Goal: Transaction & Acquisition: Purchase product/service

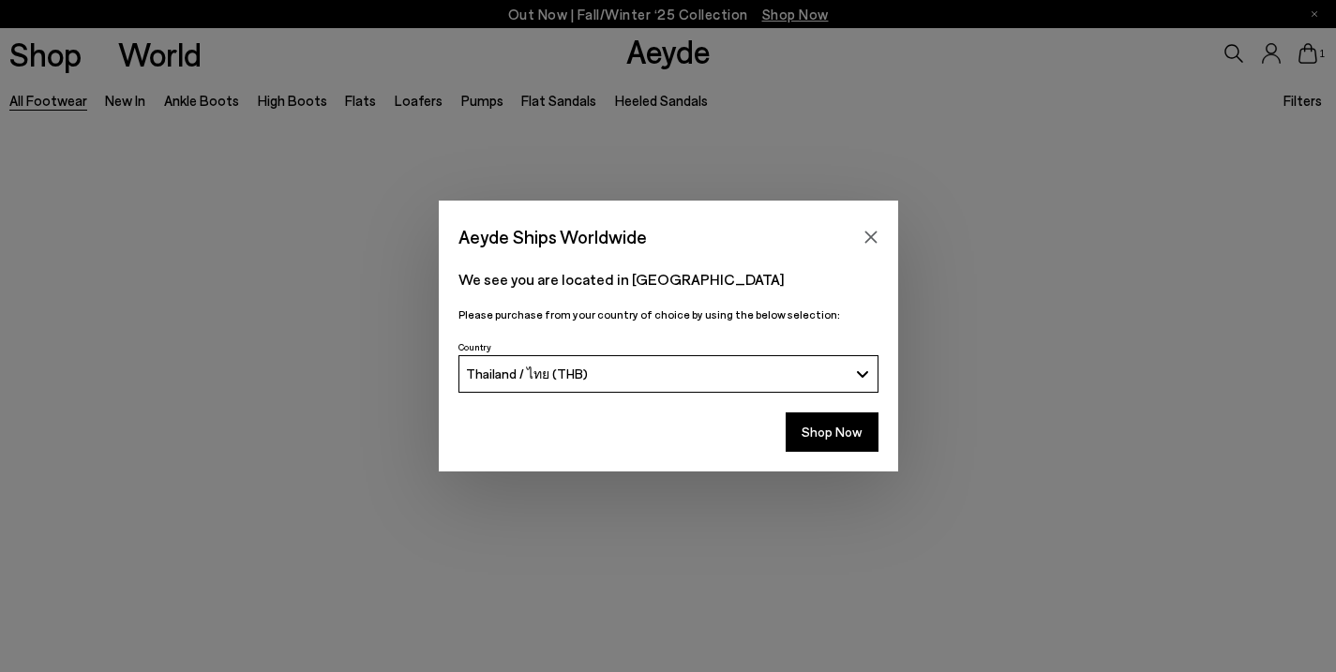
scroll to position [619, 0]
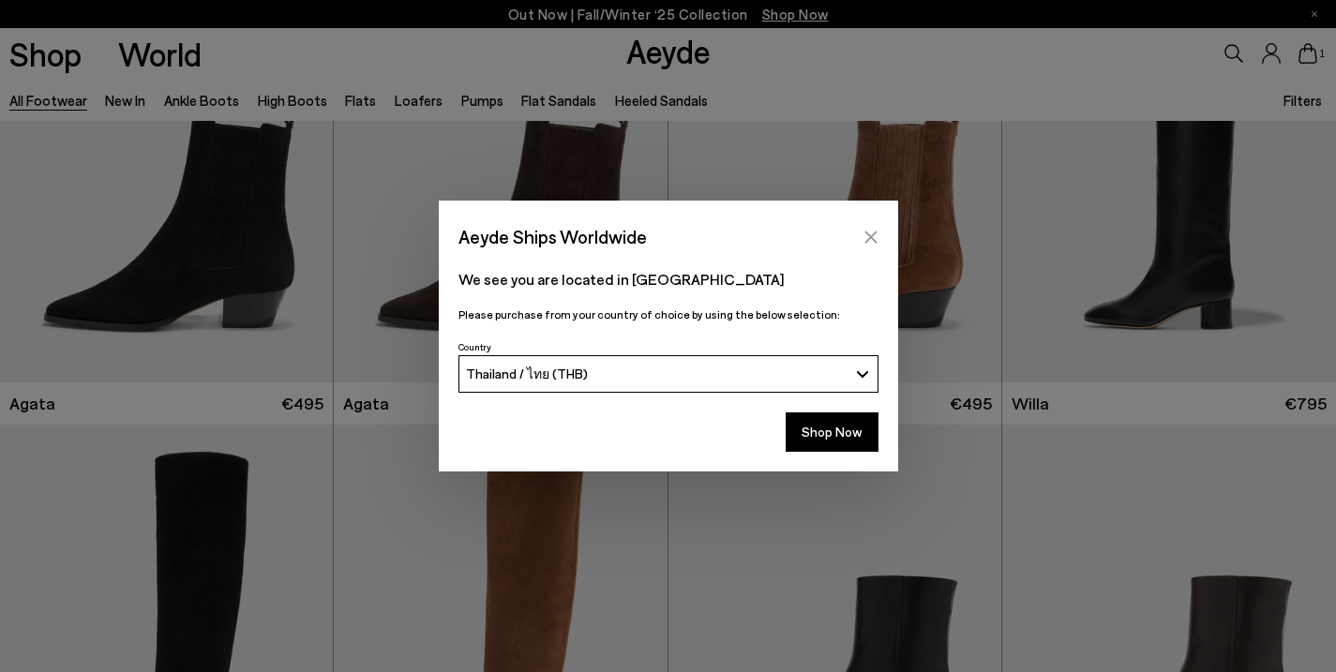
click at [869, 237] on icon "Close" at bounding box center [871, 237] width 12 height 12
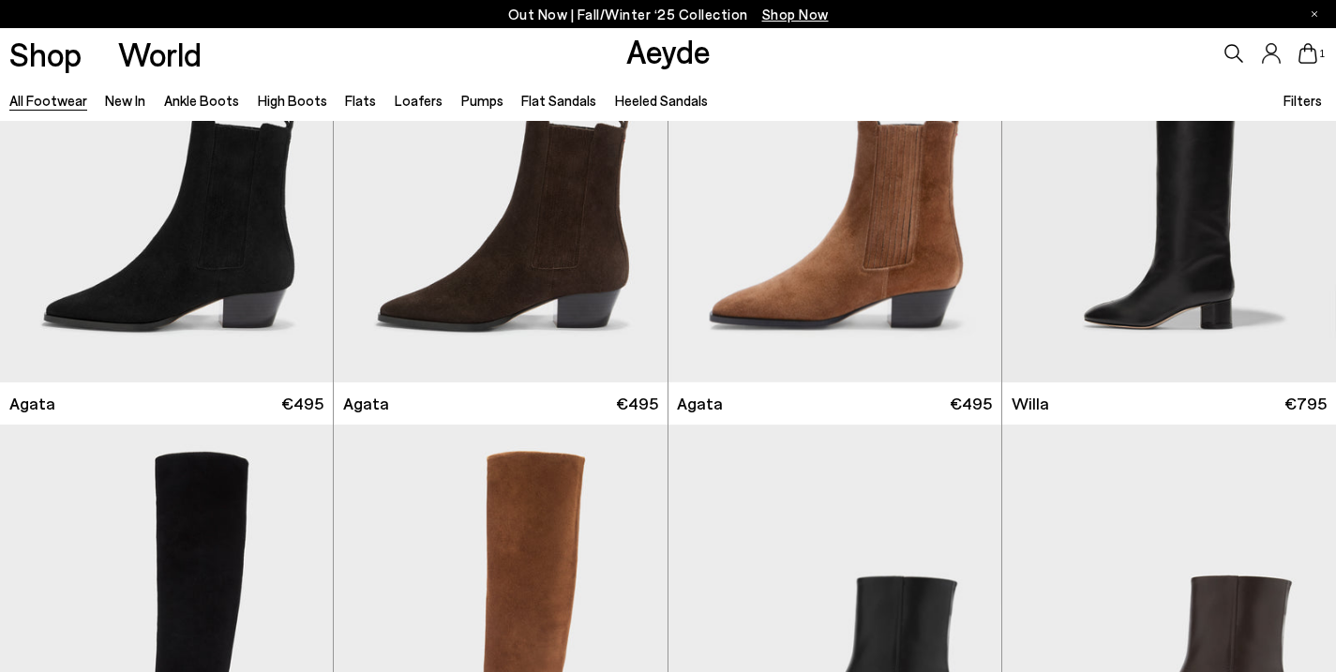
scroll to position [1350, 0]
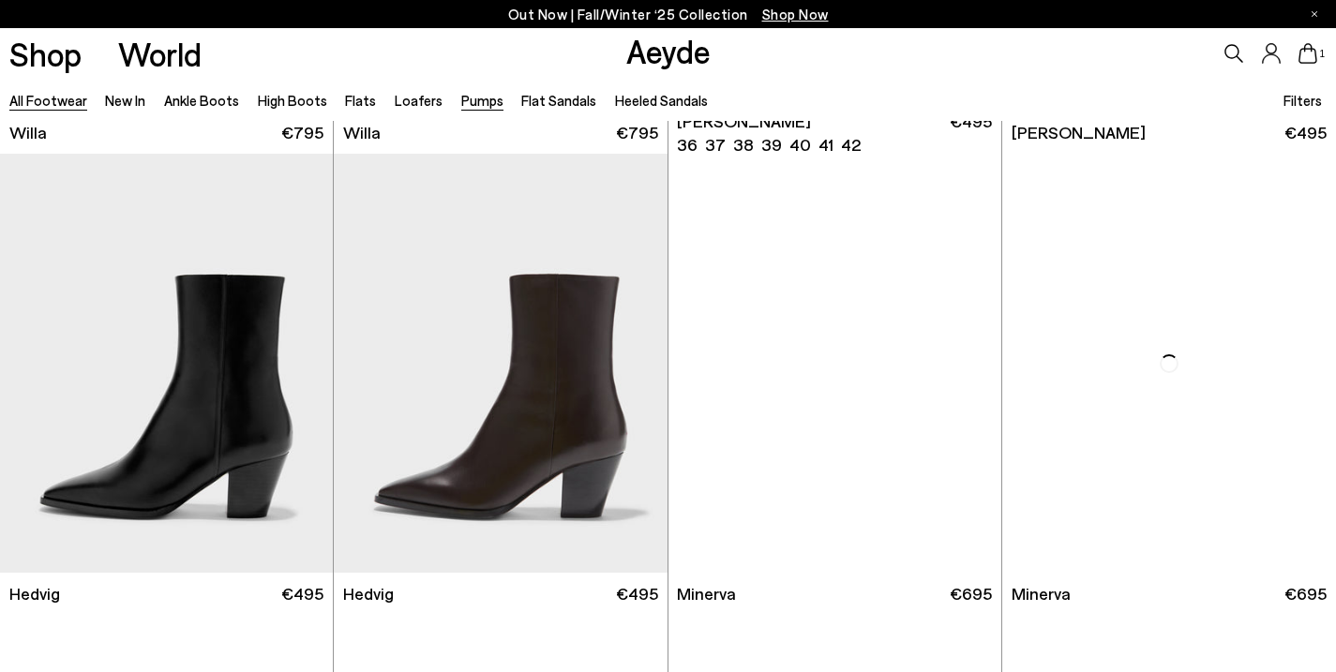
click at [474, 103] on link "Pumps" at bounding box center [482, 100] width 42 height 17
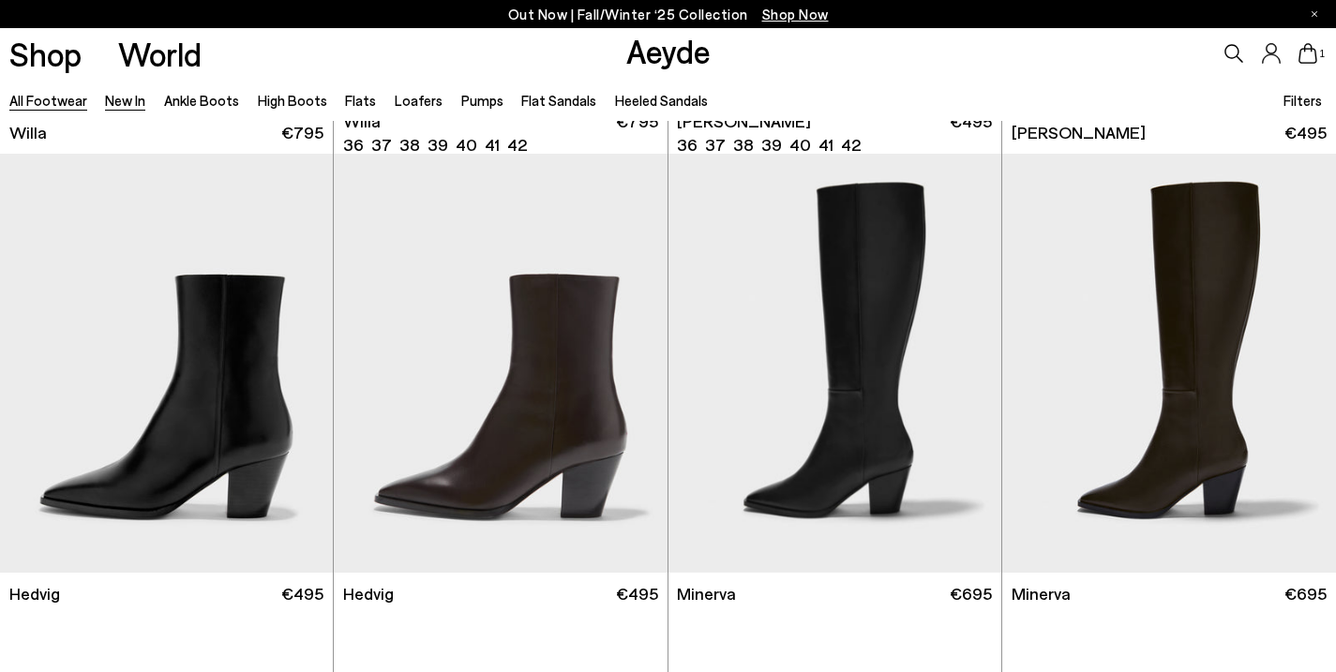
click at [128, 104] on link "New In" at bounding box center [125, 100] width 40 height 17
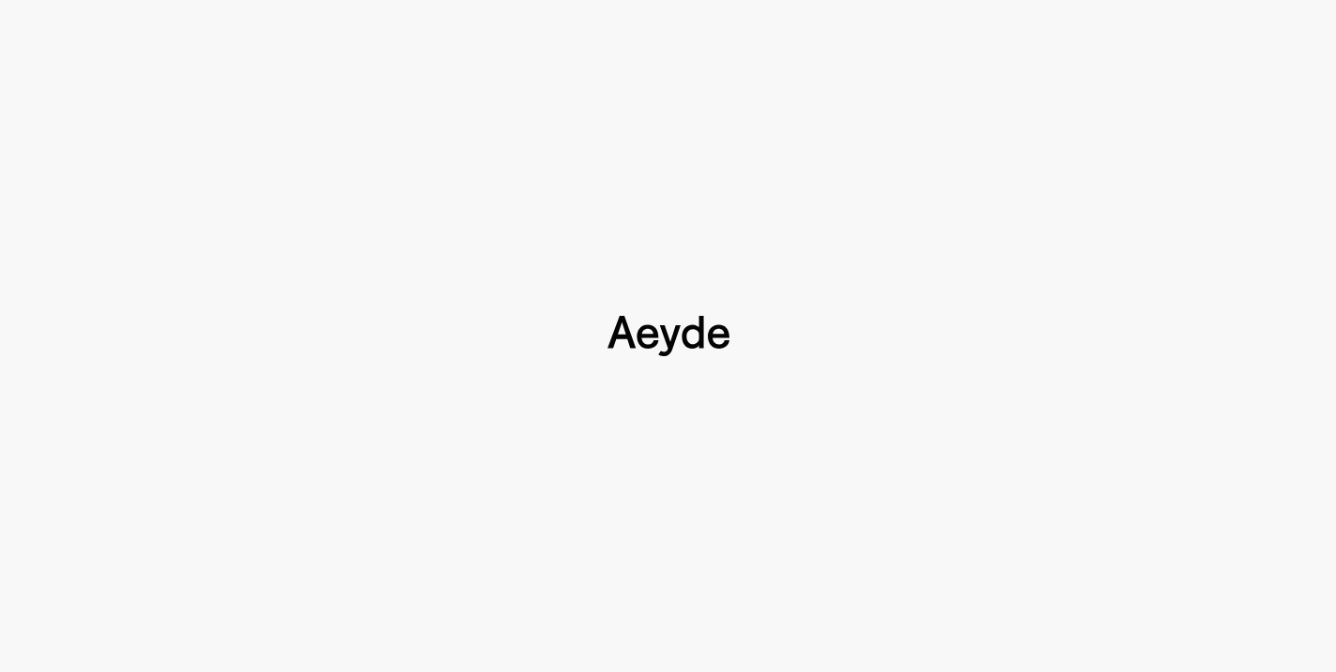
click at [714, 326] on img at bounding box center [669, 336] width 122 height 41
click at [628, 394] on div at bounding box center [668, 336] width 1336 height 672
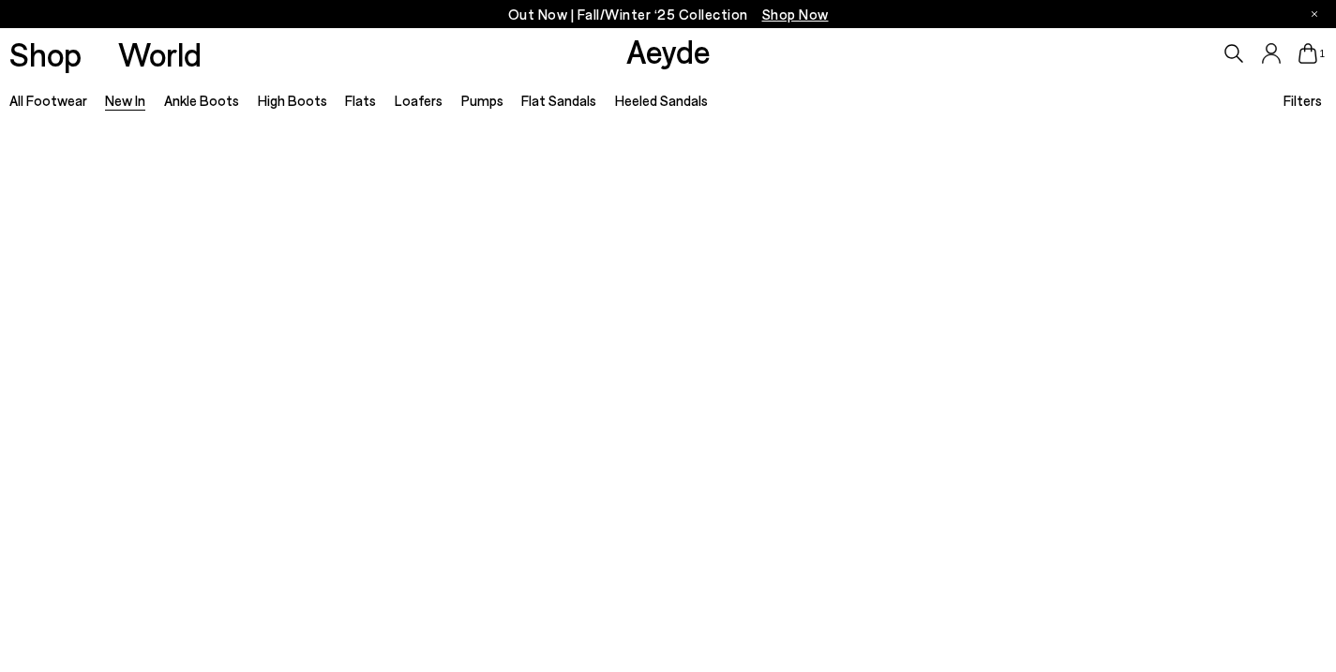
scroll to position [1536, 0]
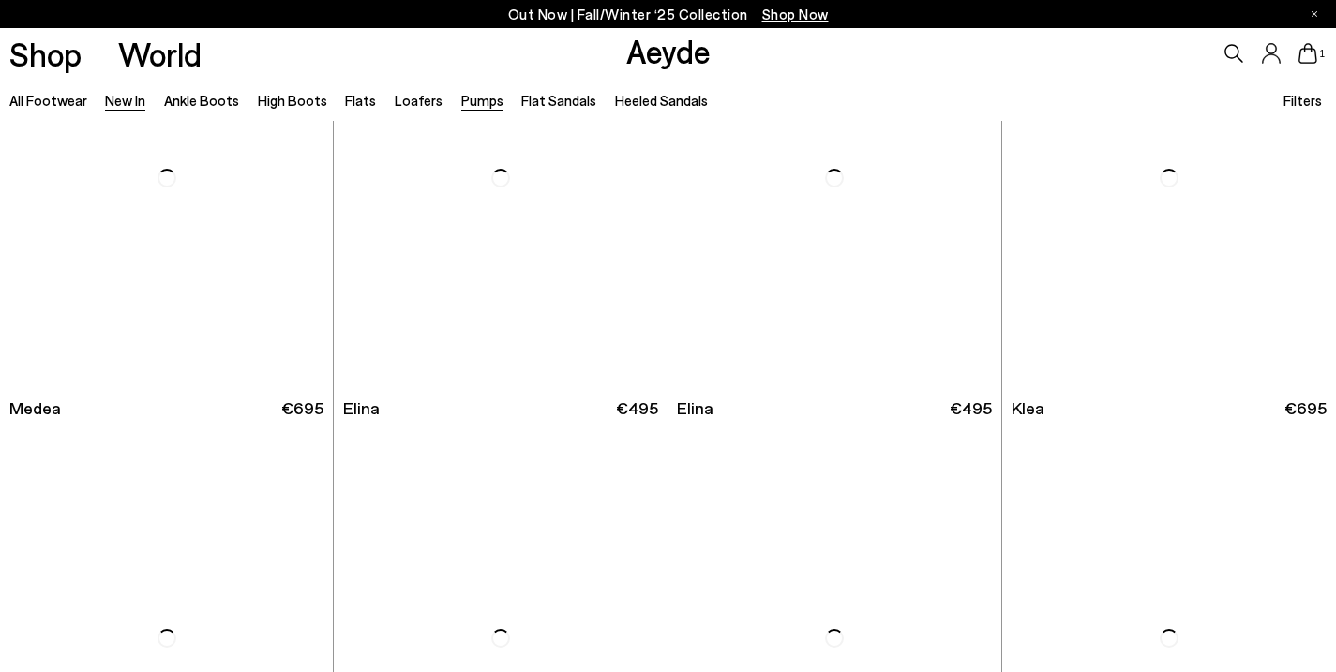
click at [463, 102] on link "Pumps" at bounding box center [482, 100] width 42 height 17
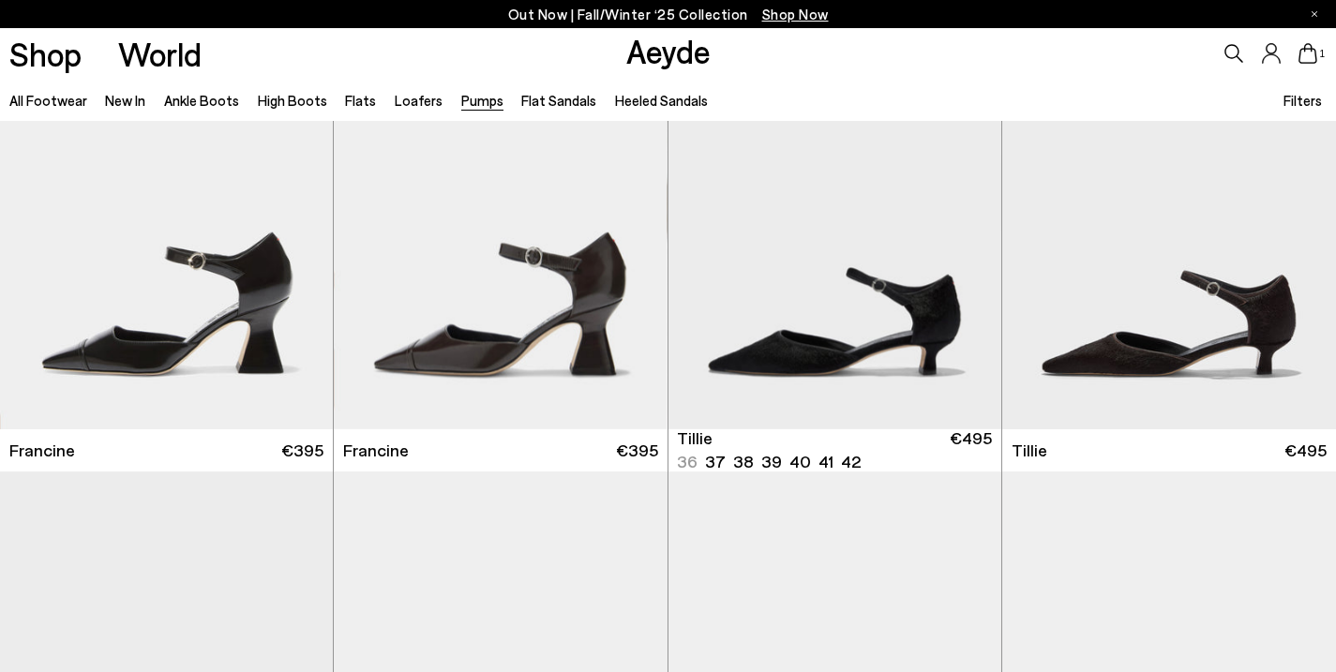
scroll to position [1061, 0]
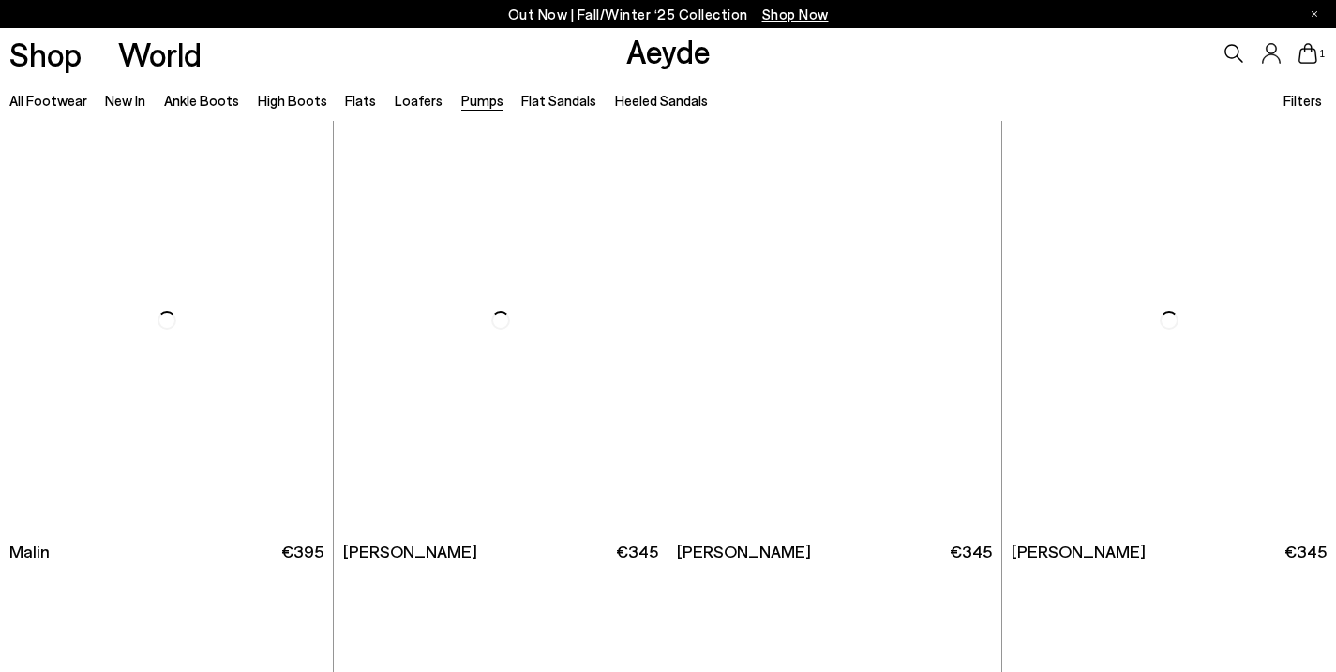
scroll to position [3634, 0]
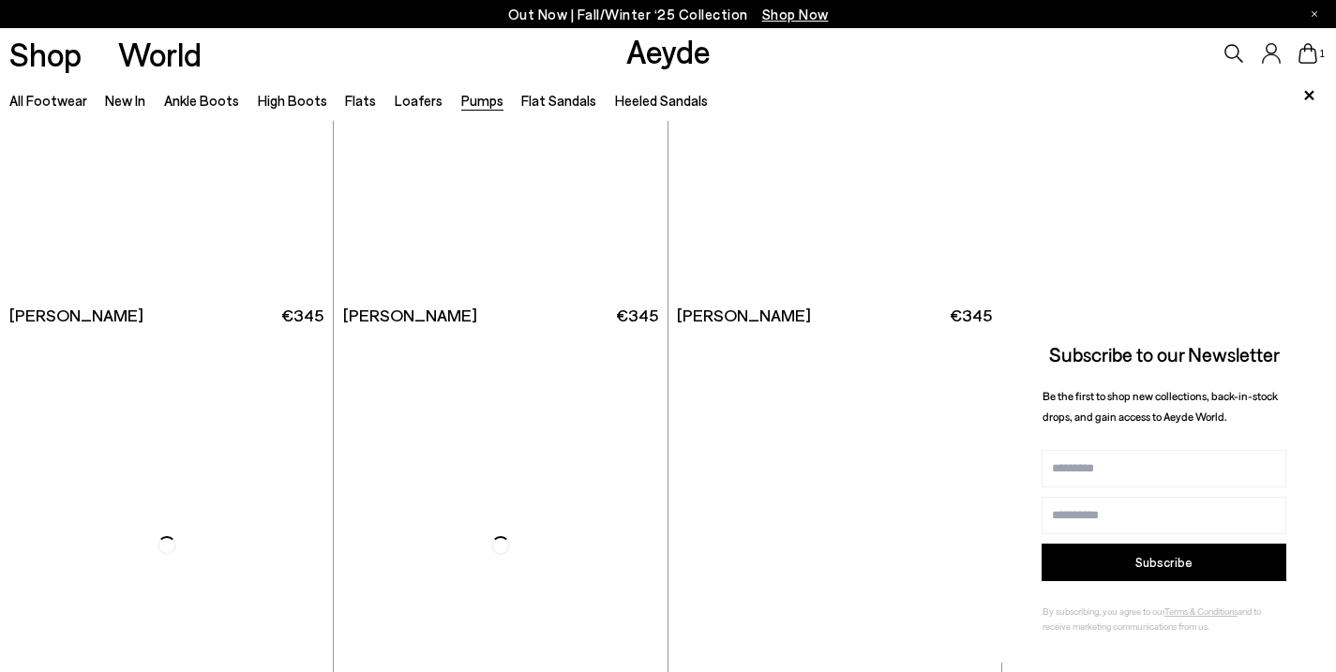
scroll to position [6463, 0]
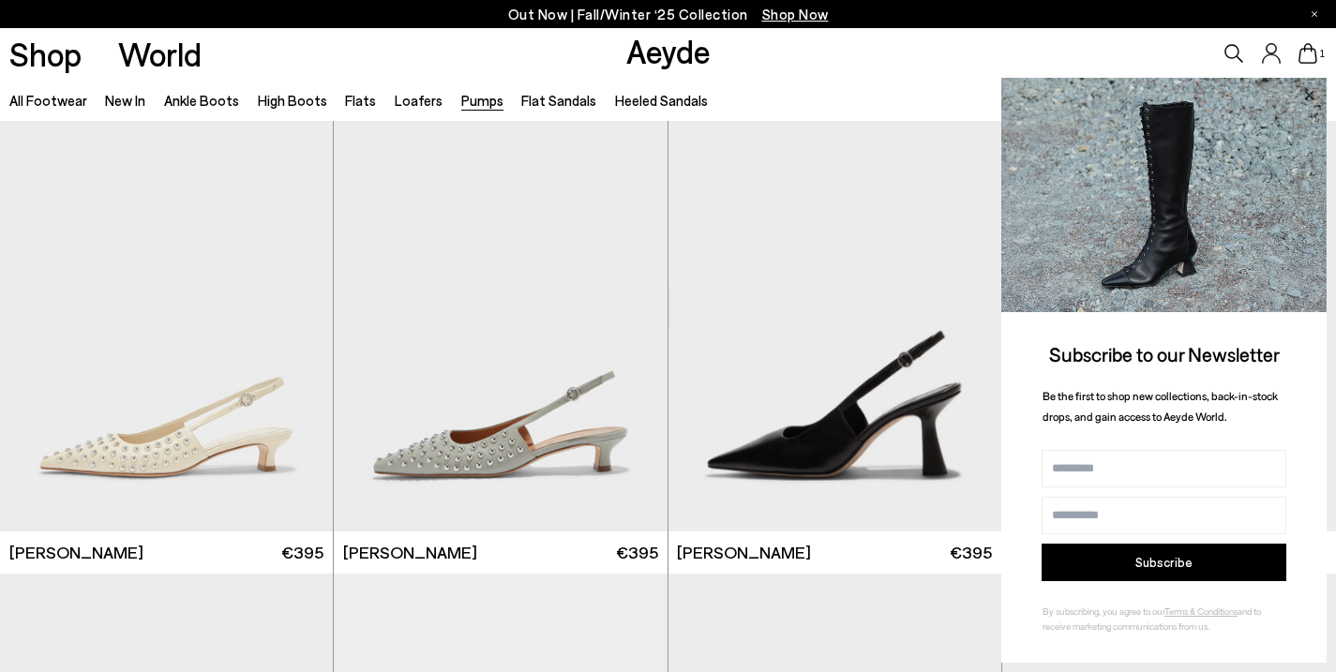
click at [947, 79] on div "All Footwear New In Ankle Boots High Boots Flats Loafers Pumps Flat Sandals Hee…" at bounding box center [668, 100] width 1336 height 42
click at [1311, 98] on icon at bounding box center [1308, 94] width 9 height 9
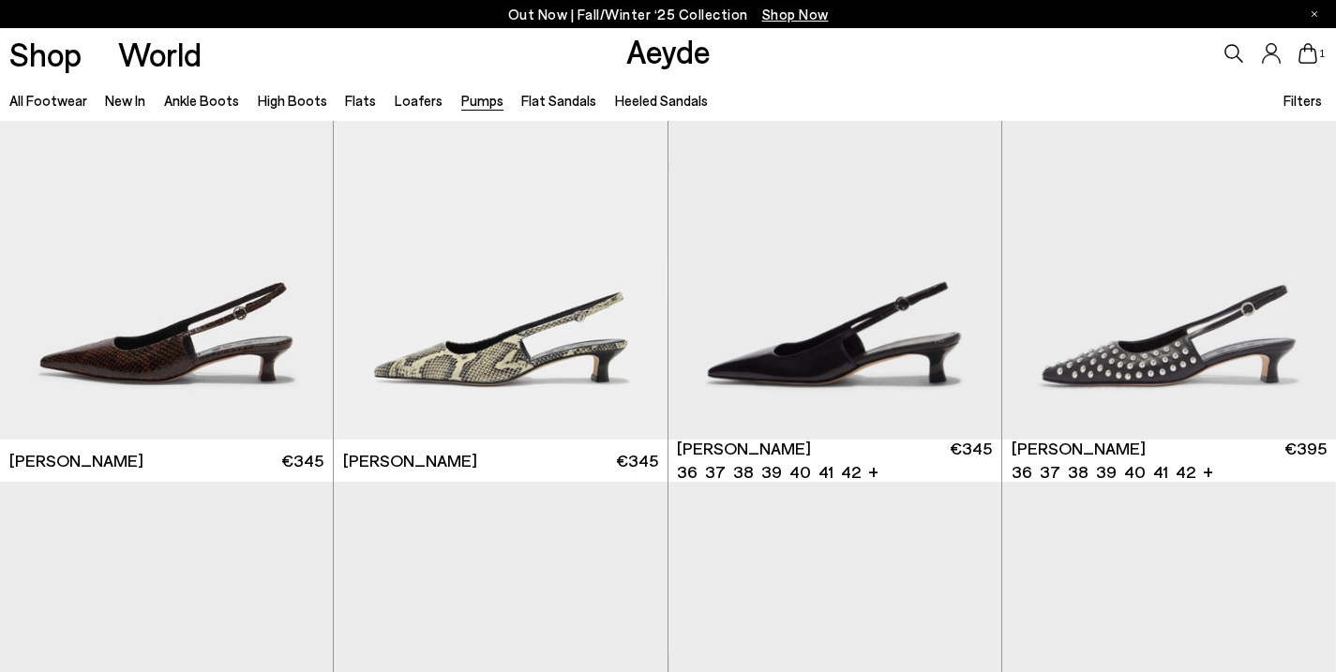
scroll to position [6133, 0]
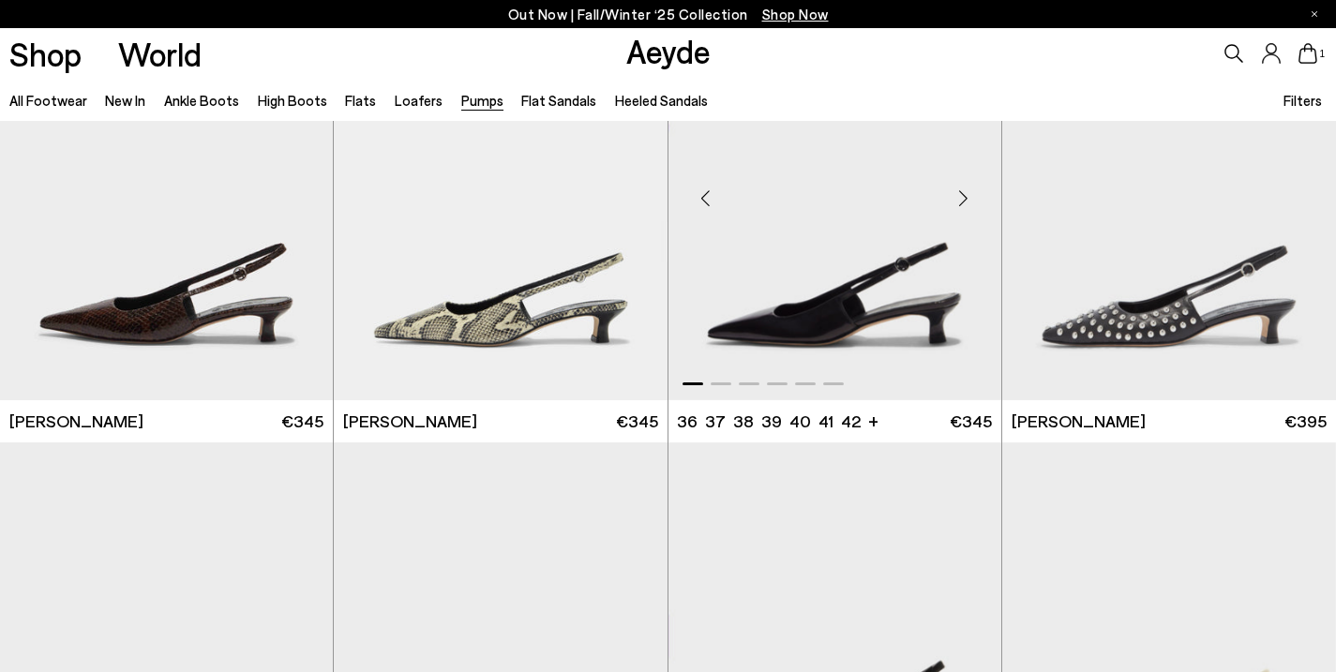
click at [885, 299] on img "1 / 6" at bounding box center [835, 190] width 333 height 419
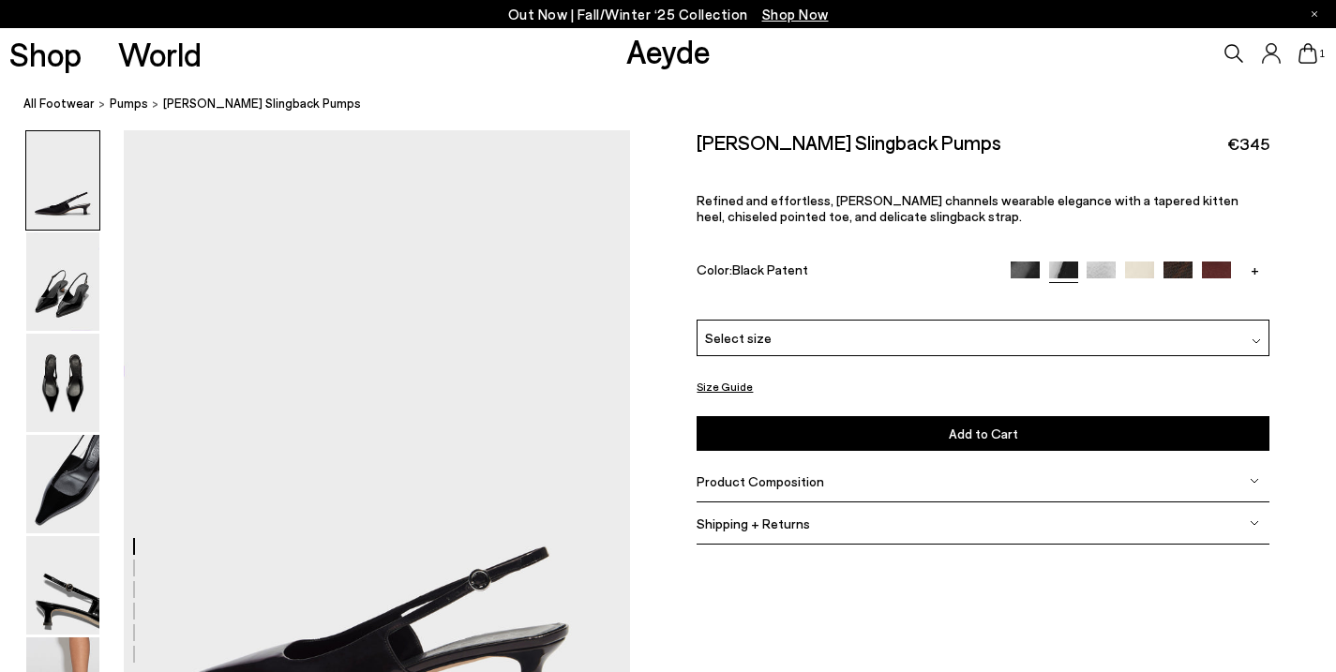
scroll to position [76, 0]
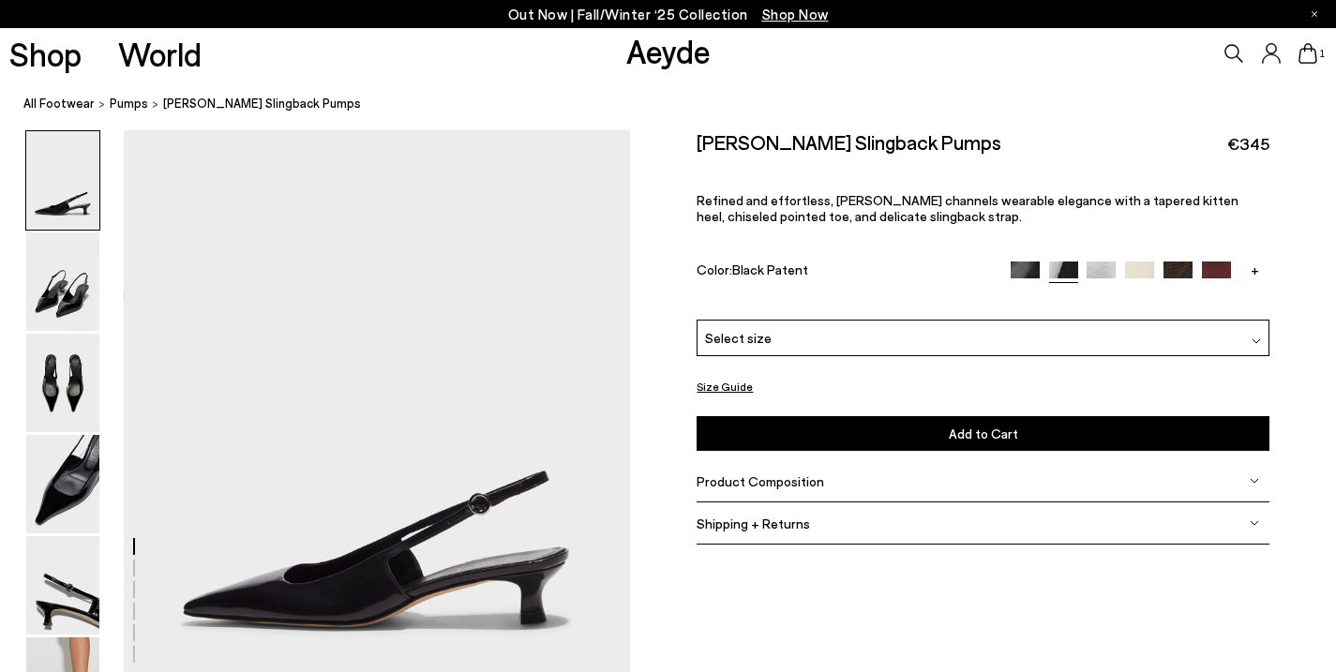
click at [811, 482] on span "Product Composition" at bounding box center [761, 482] width 128 height 16
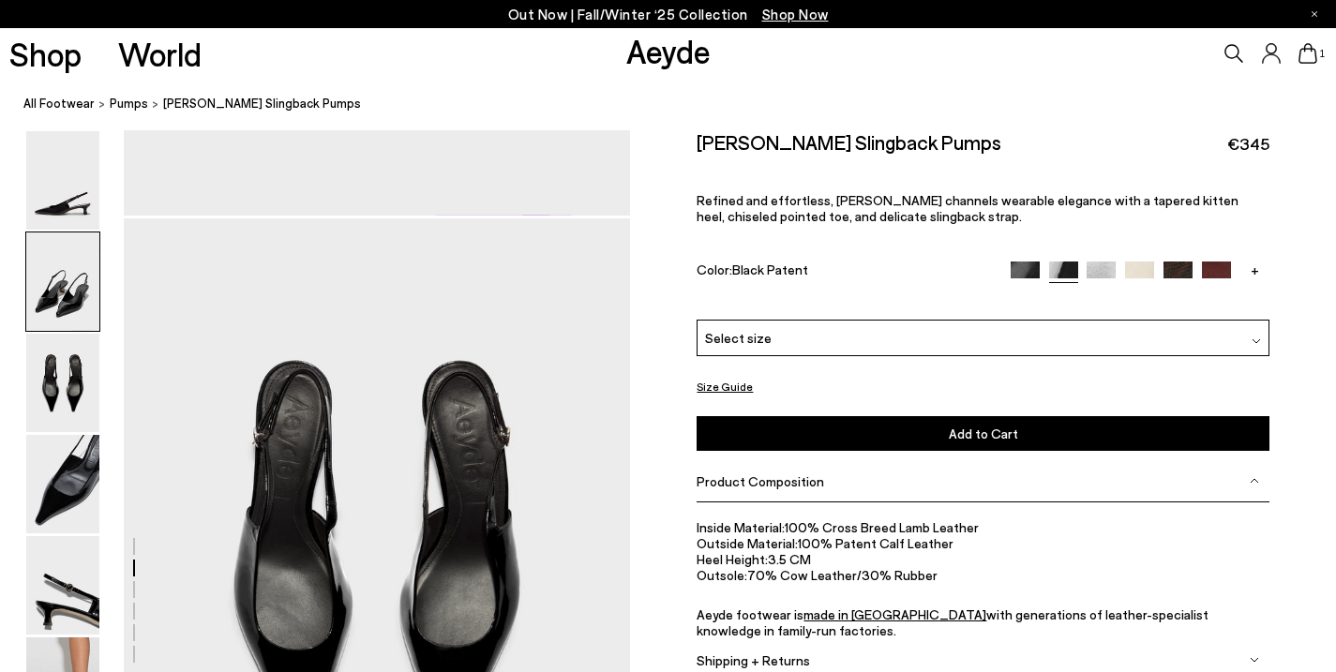
scroll to position [1309, 0]
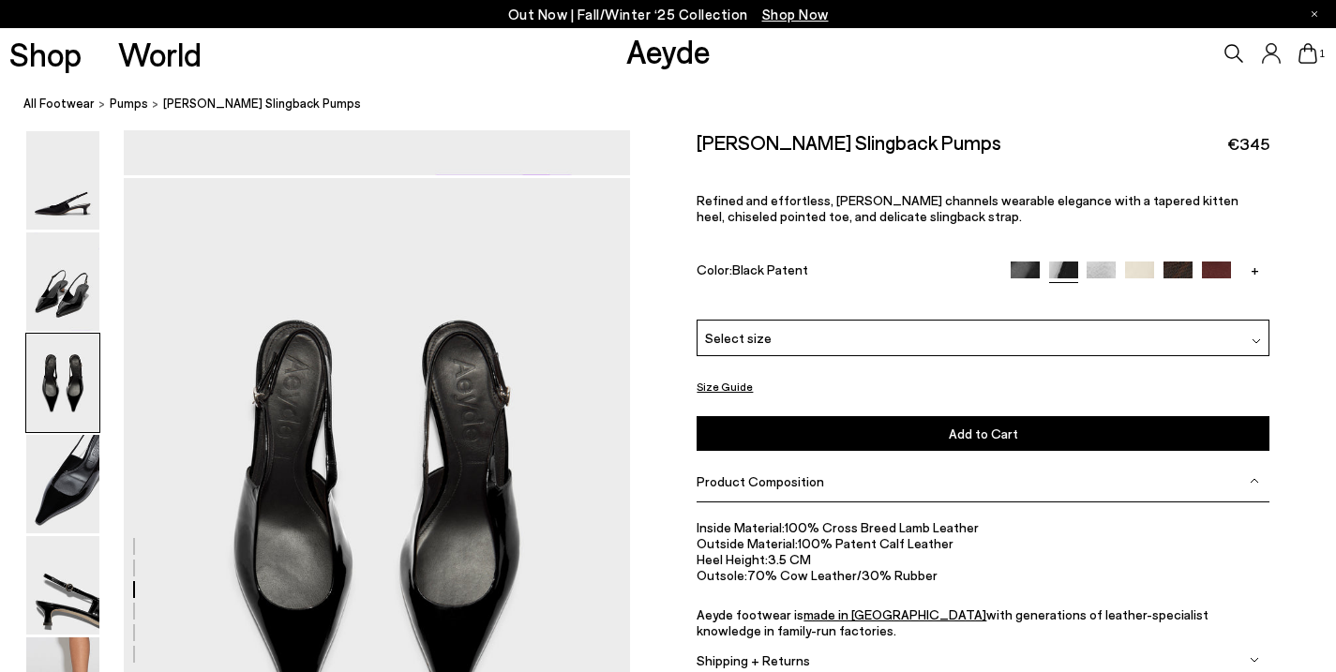
click at [1185, 272] on img at bounding box center [1178, 276] width 29 height 29
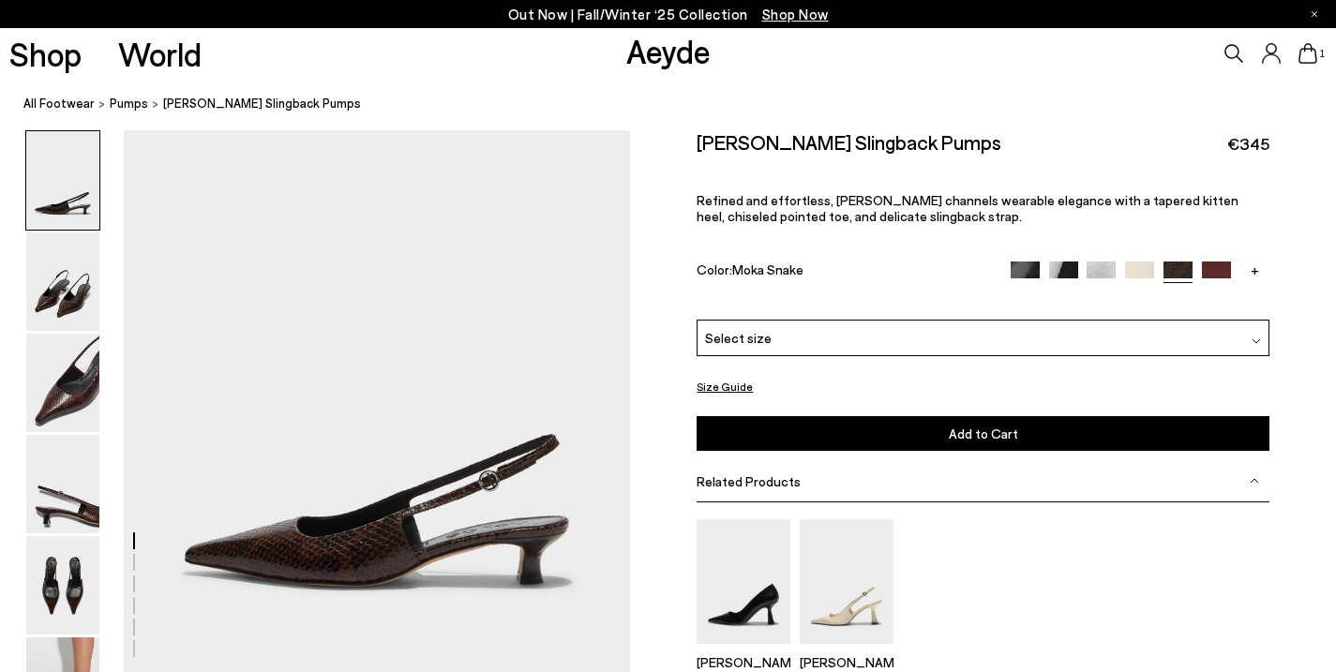
click at [1021, 271] on img at bounding box center [1025, 276] width 29 height 29
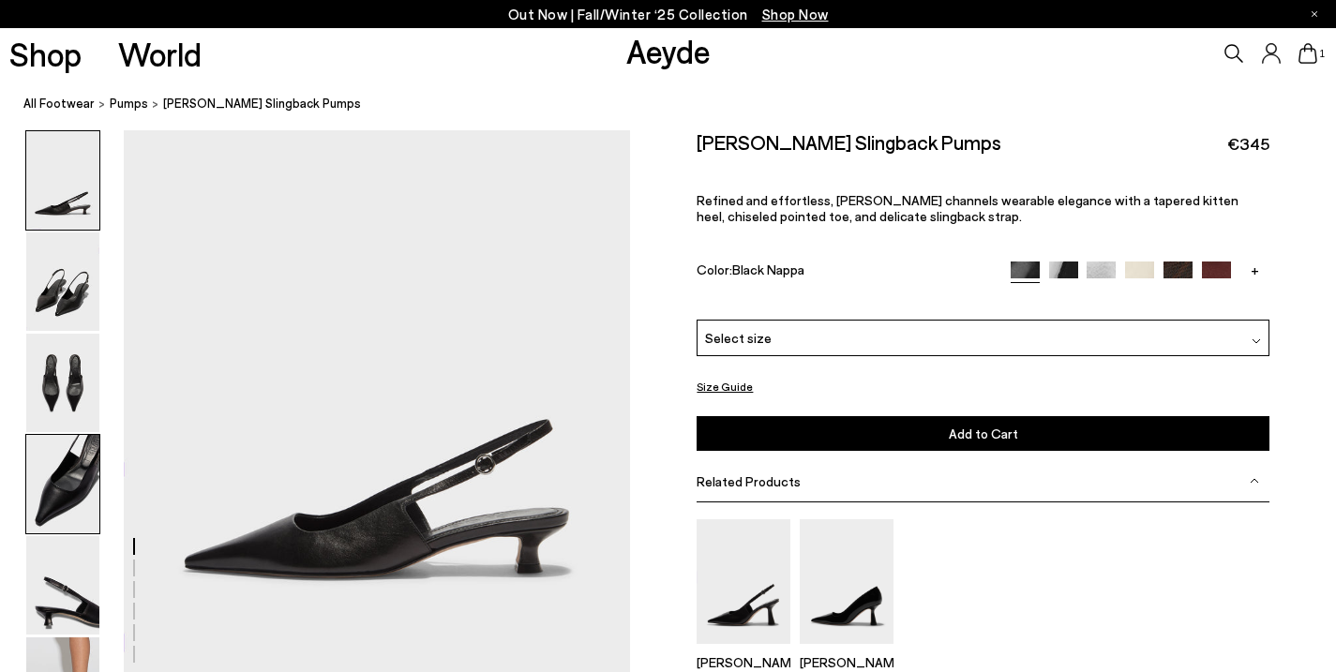
click at [67, 517] on img at bounding box center [62, 484] width 73 height 98
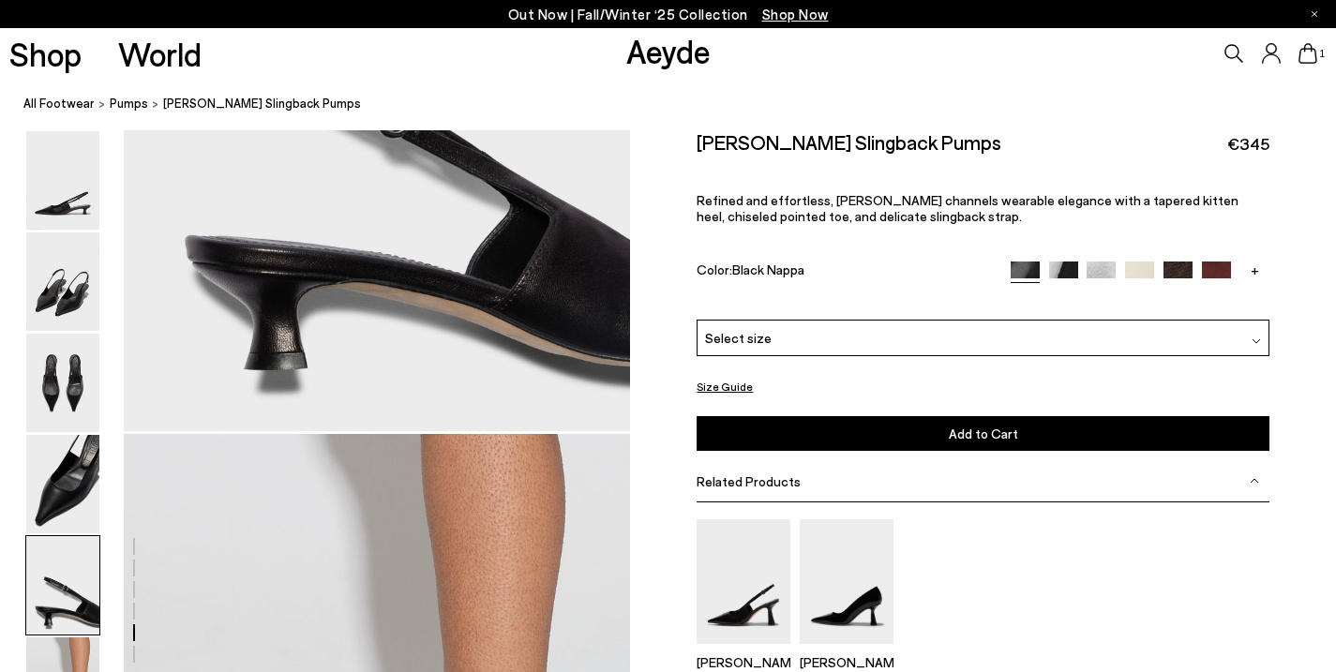
scroll to position [3074, 0]
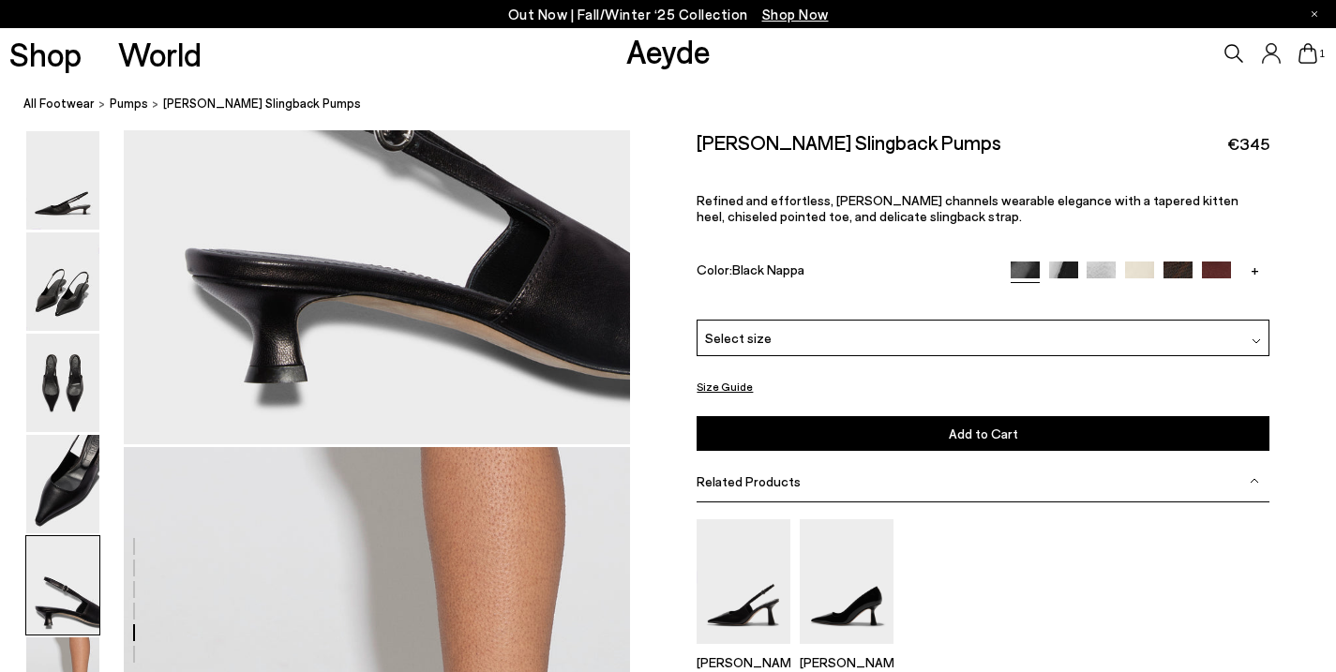
click at [957, 335] on div "Select size" at bounding box center [983, 338] width 572 height 37
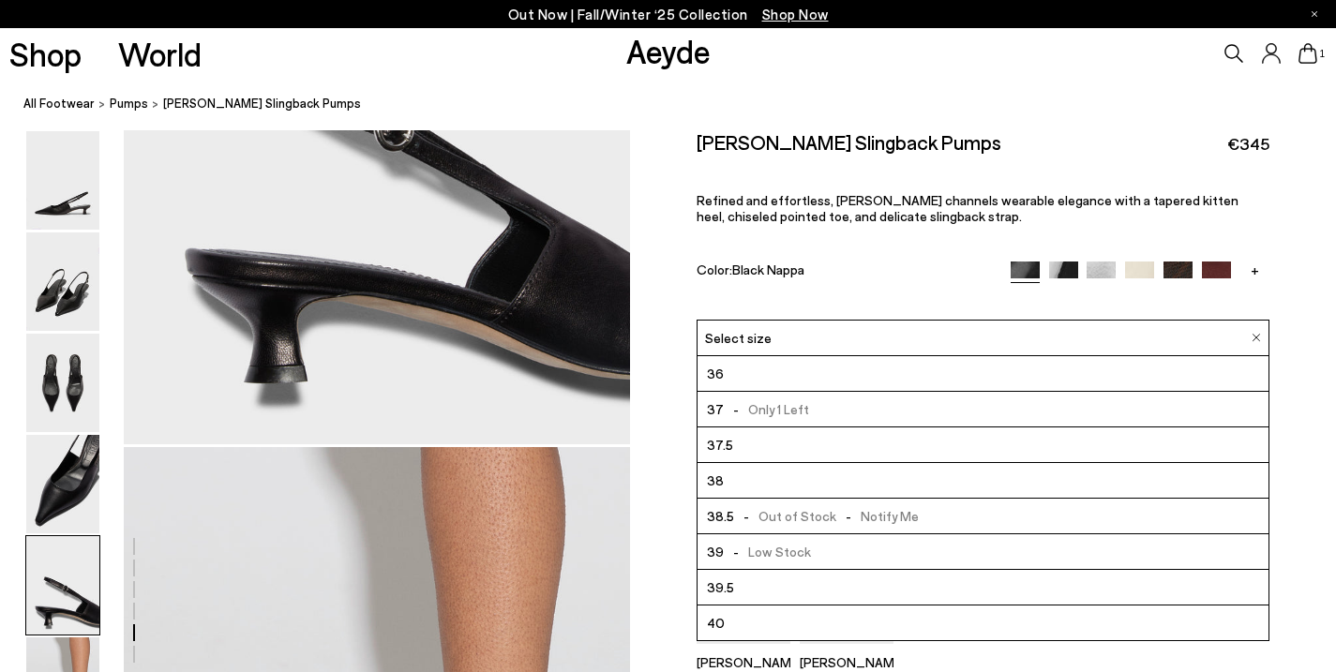
click at [904, 480] on li "38" at bounding box center [983, 481] width 570 height 36
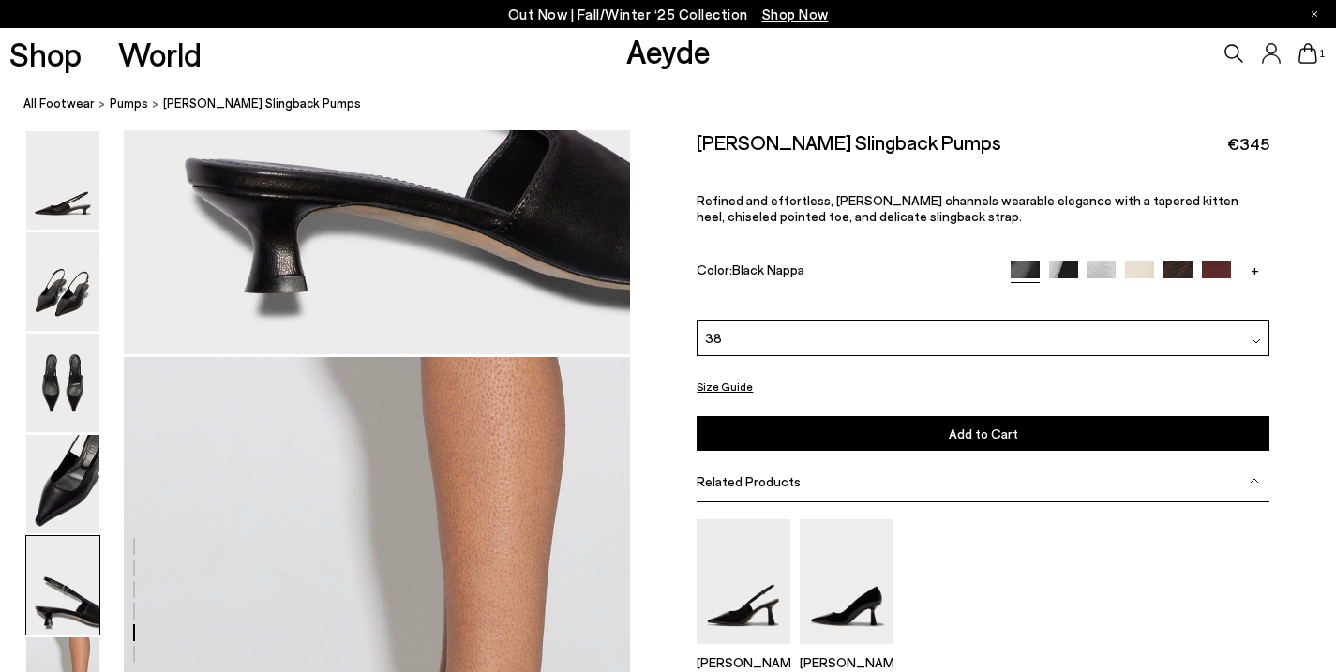
scroll to position [3180, 0]
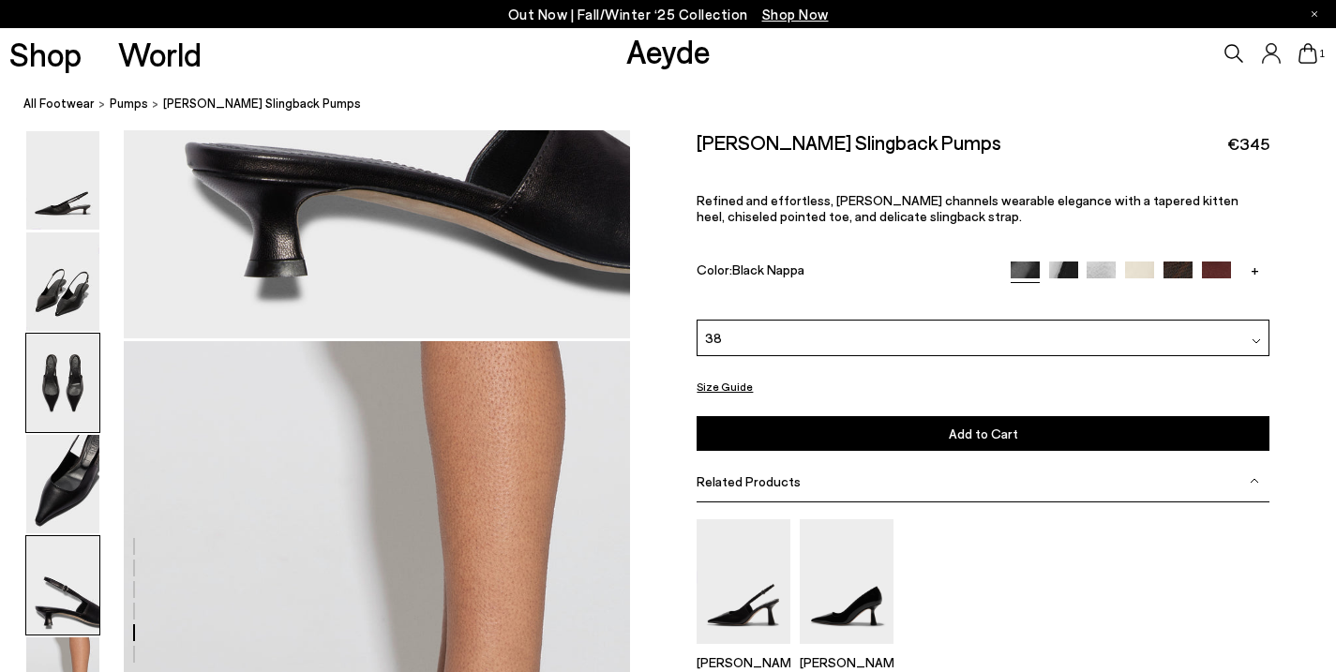
click at [64, 395] on img at bounding box center [62, 383] width 73 height 98
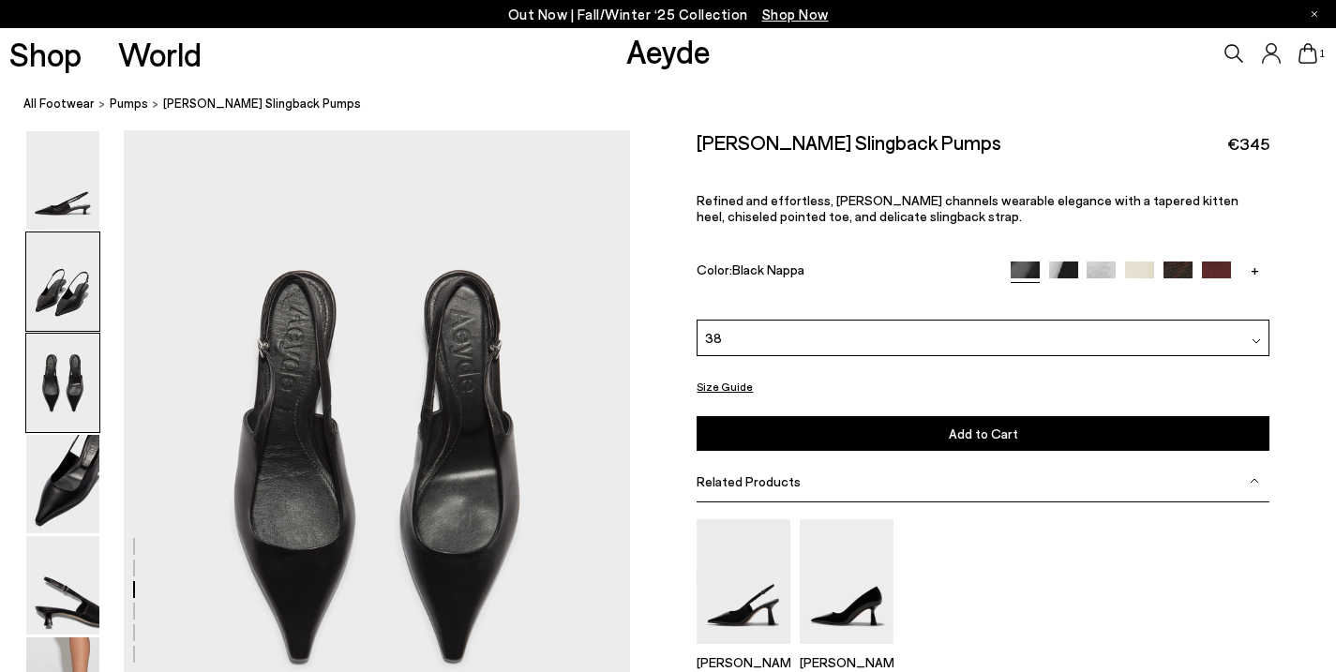
click at [63, 321] on img at bounding box center [62, 282] width 73 height 98
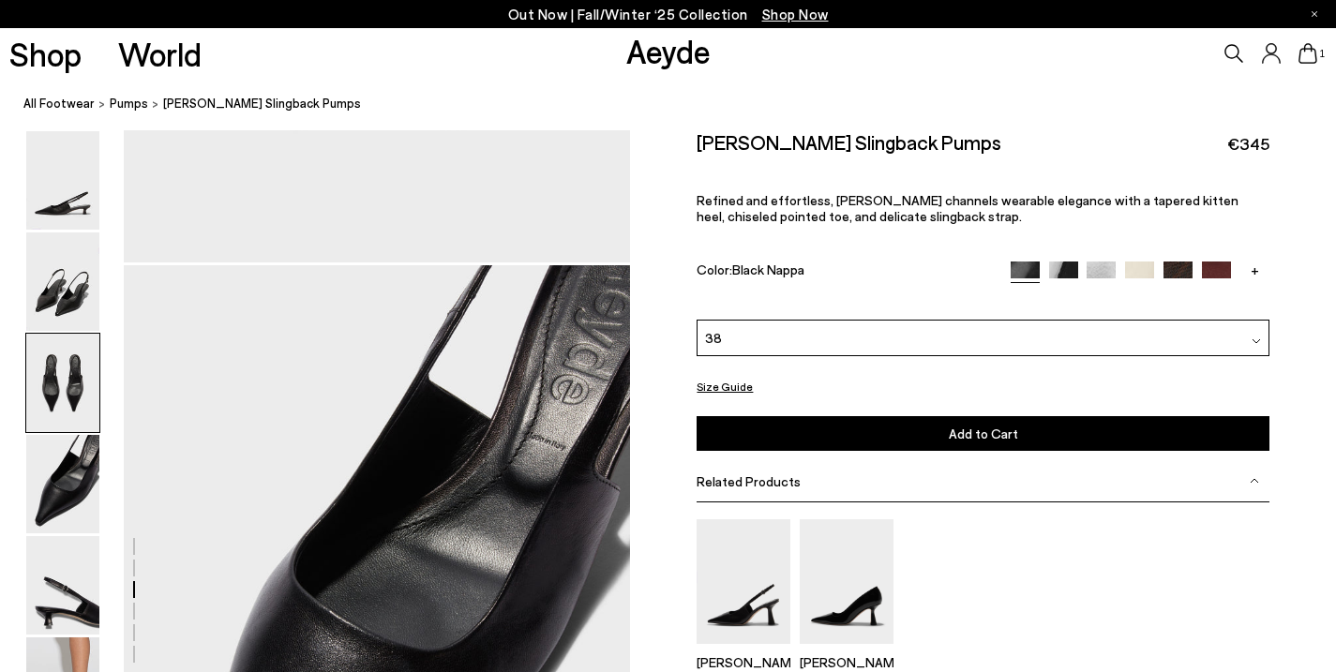
scroll to position [1925, 0]
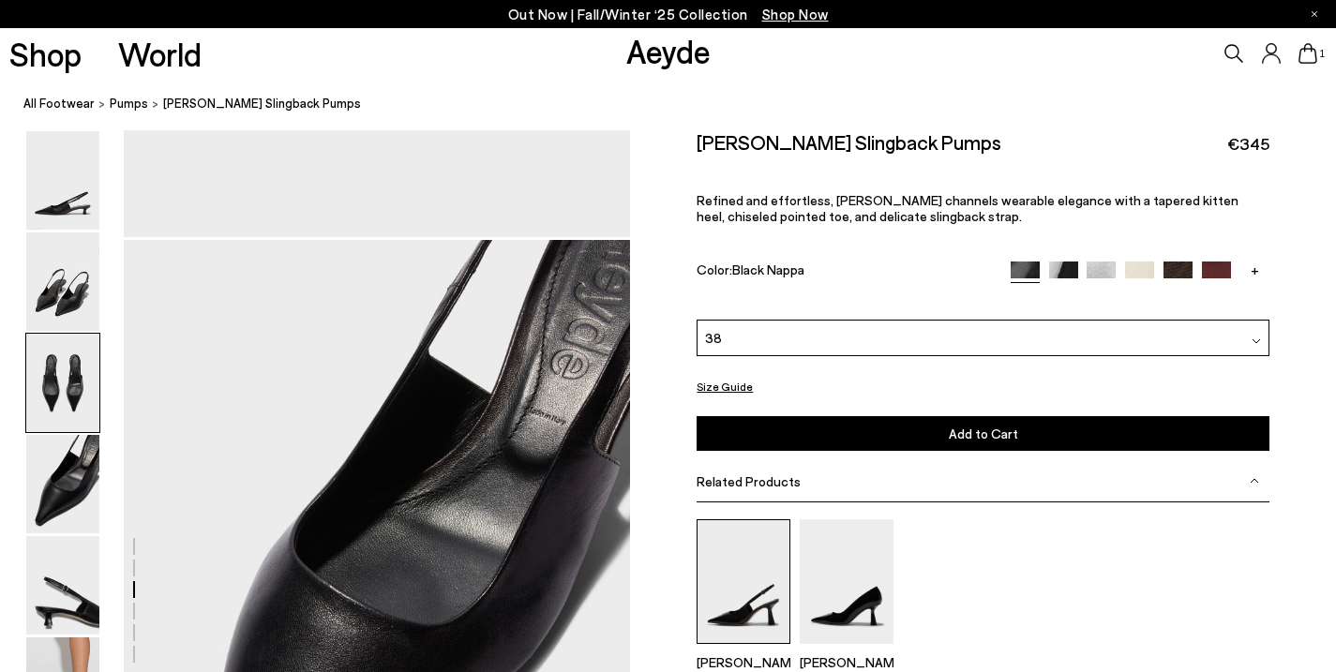
click at [759, 601] on img at bounding box center [744, 581] width 94 height 125
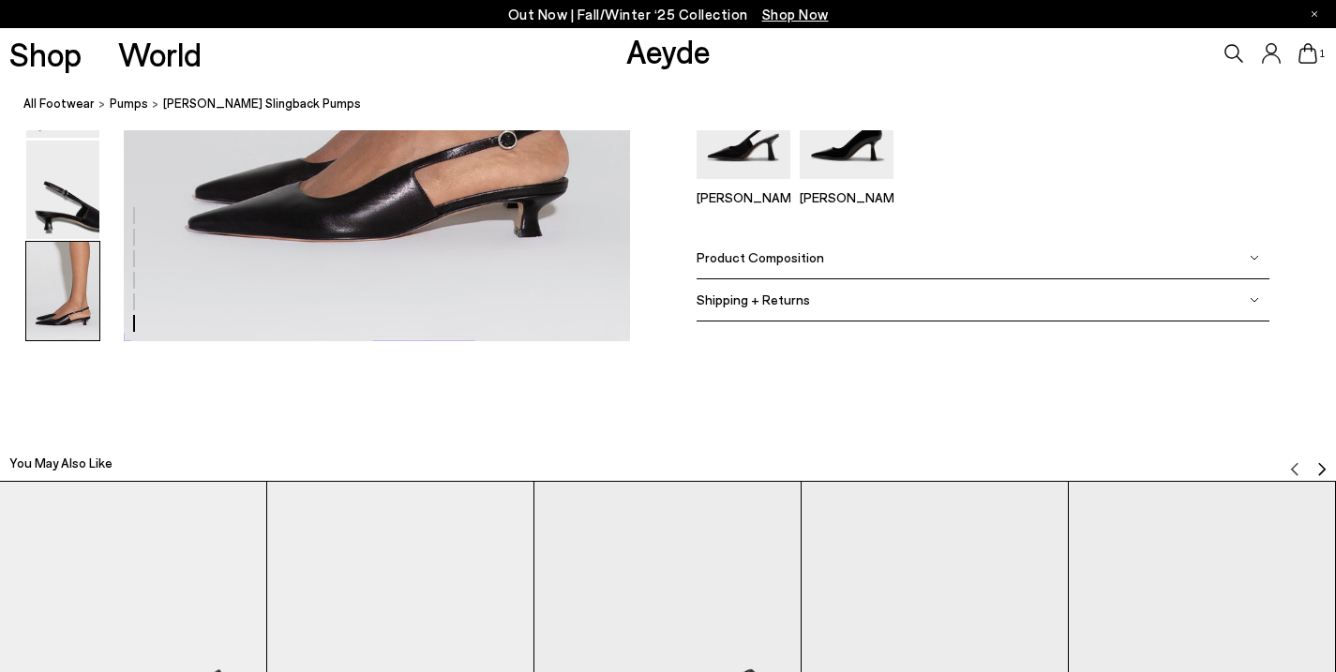
scroll to position [3891, 0]
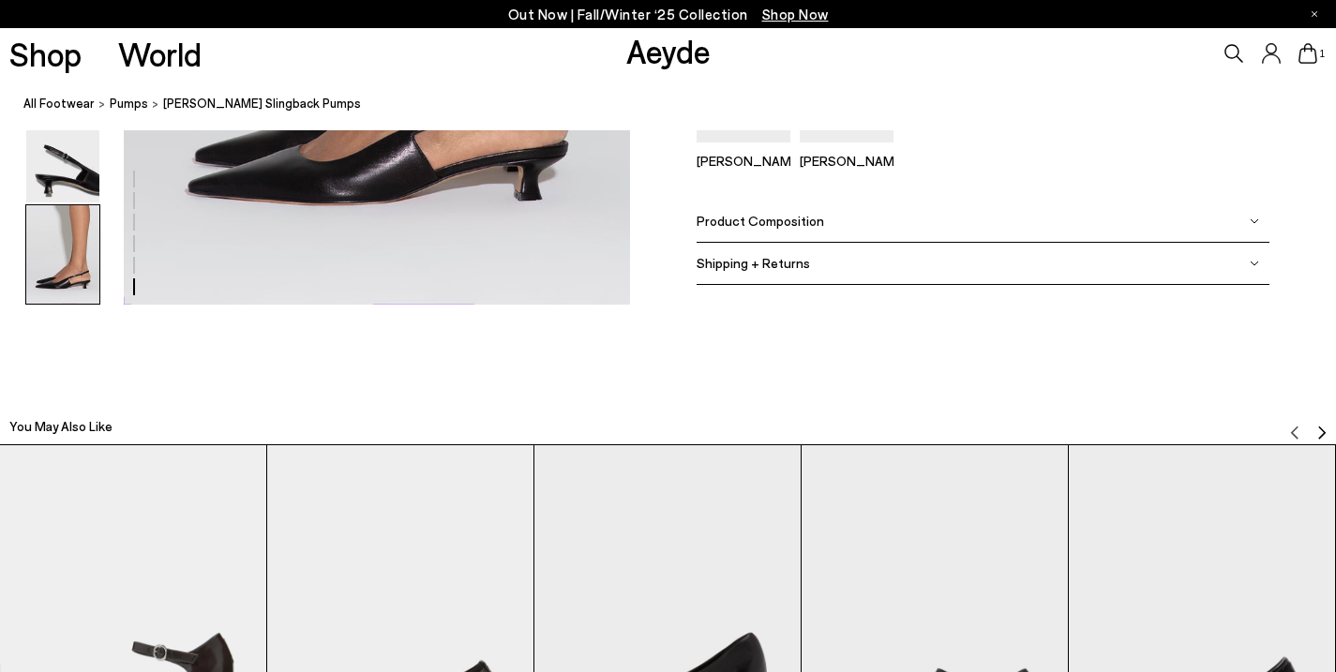
click at [984, 230] on div "Product Composition" at bounding box center [983, 222] width 572 height 42
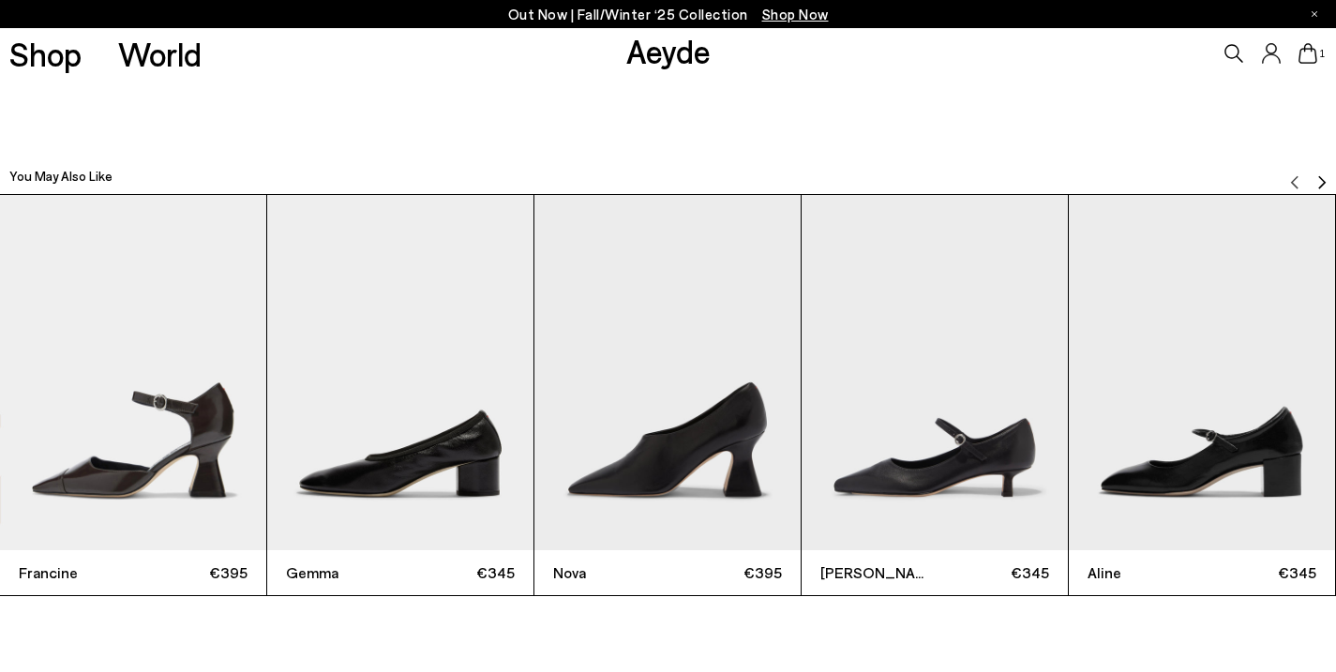
scroll to position [4234, 0]
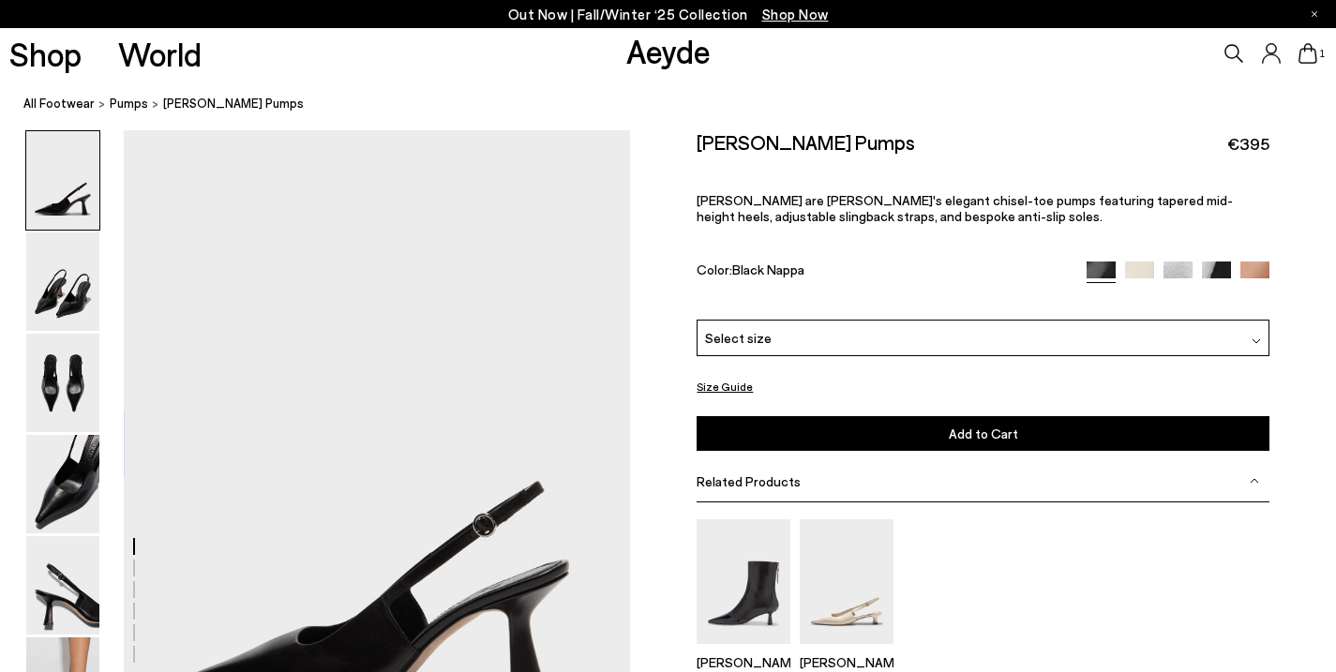
scroll to position [68, 0]
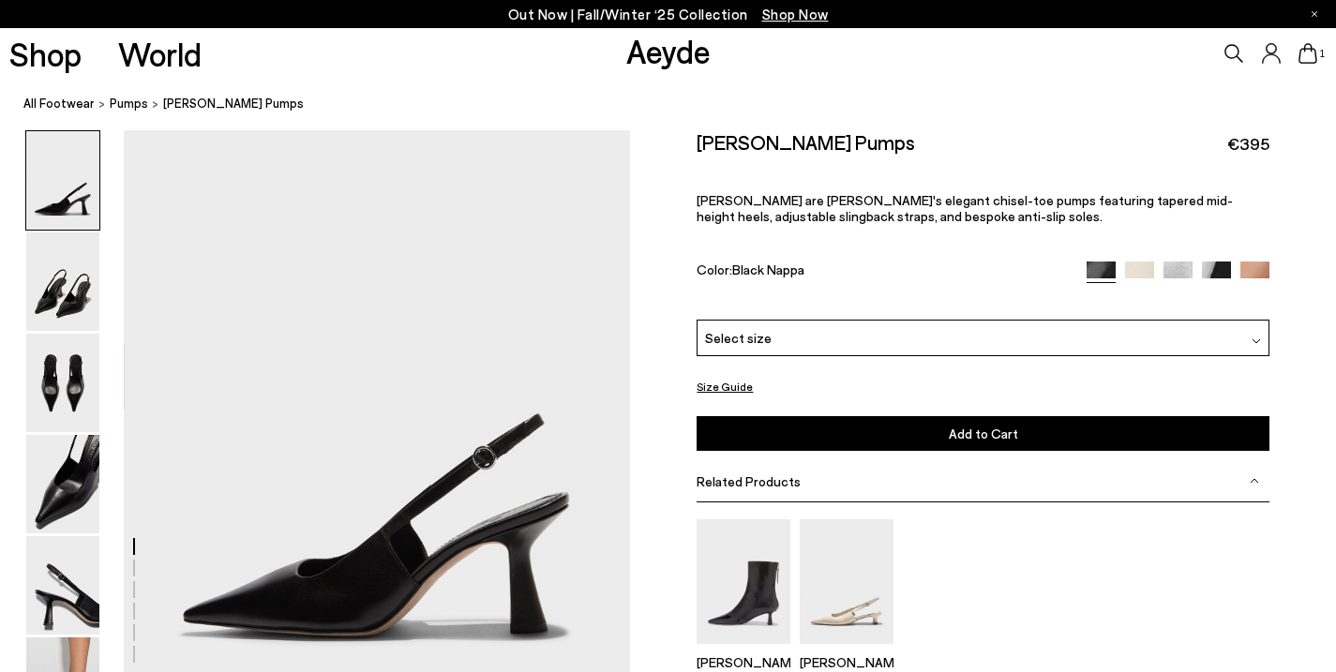
click at [807, 332] on div "Select size" at bounding box center [983, 338] width 572 height 37
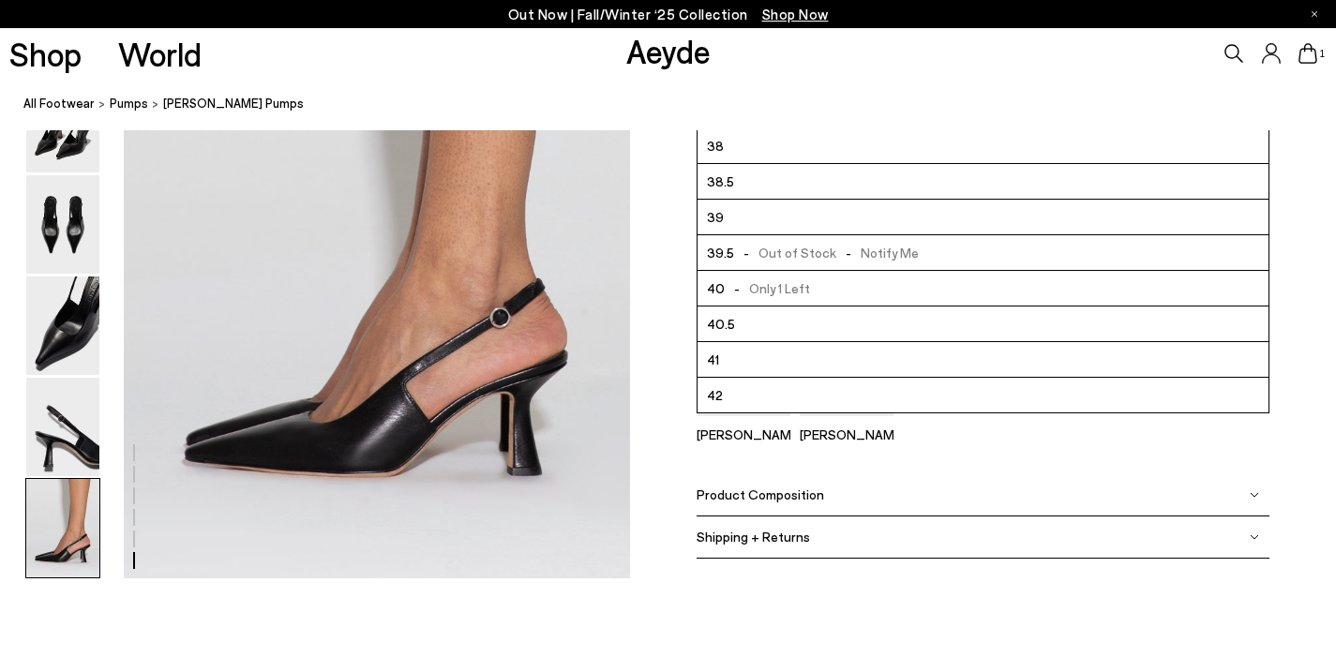
scroll to position [3669, 0]
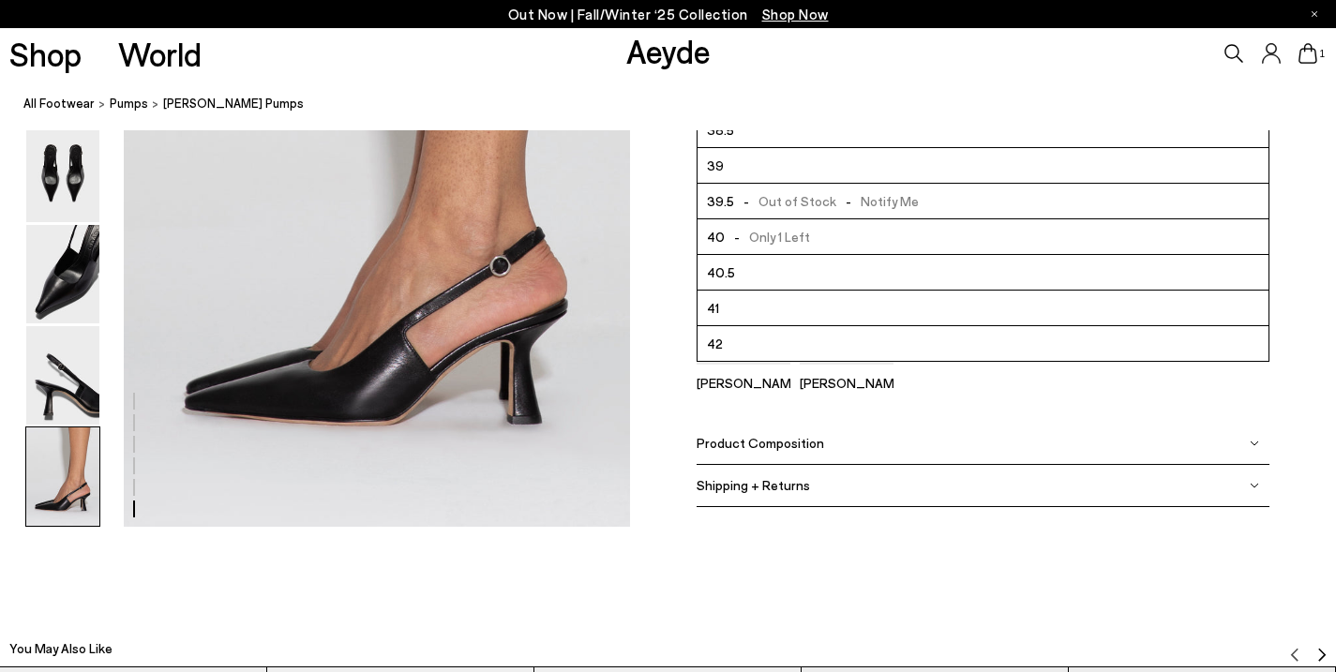
click at [985, 447] on div "Product Composition" at bounding box center [983, 444] width 572 height 42
